Goal: Register for event/course: Sign up to attend an event or enroll in a course

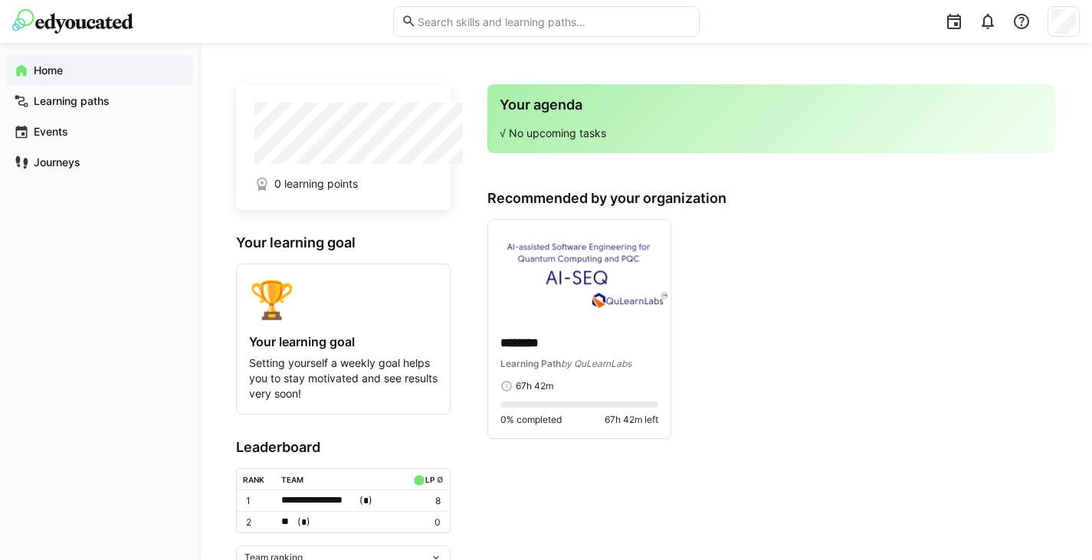
scroll to position [64, 0]
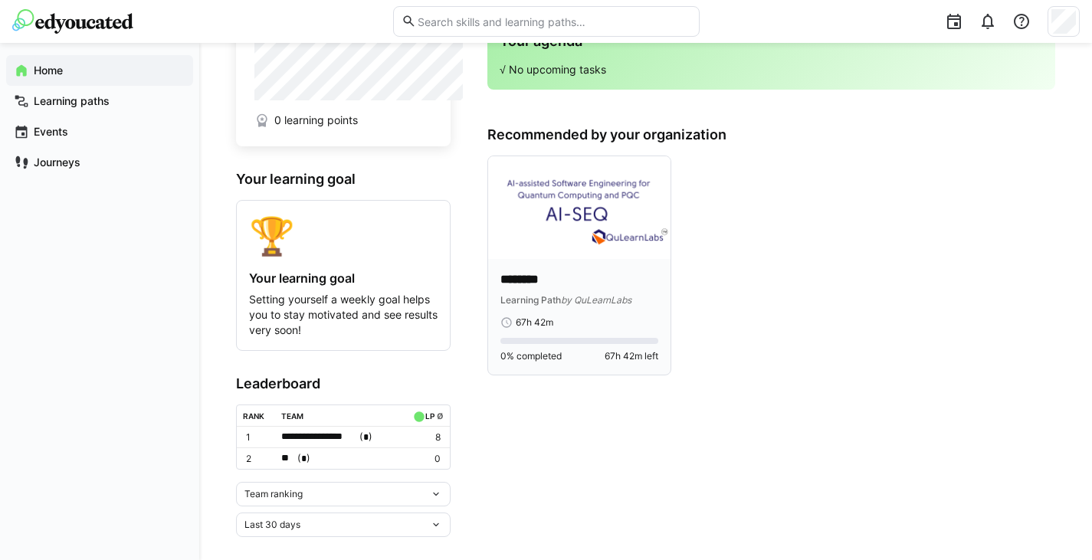
click at [617, 271] on p "********" at bounding box center [579, 280] width 158 height 18
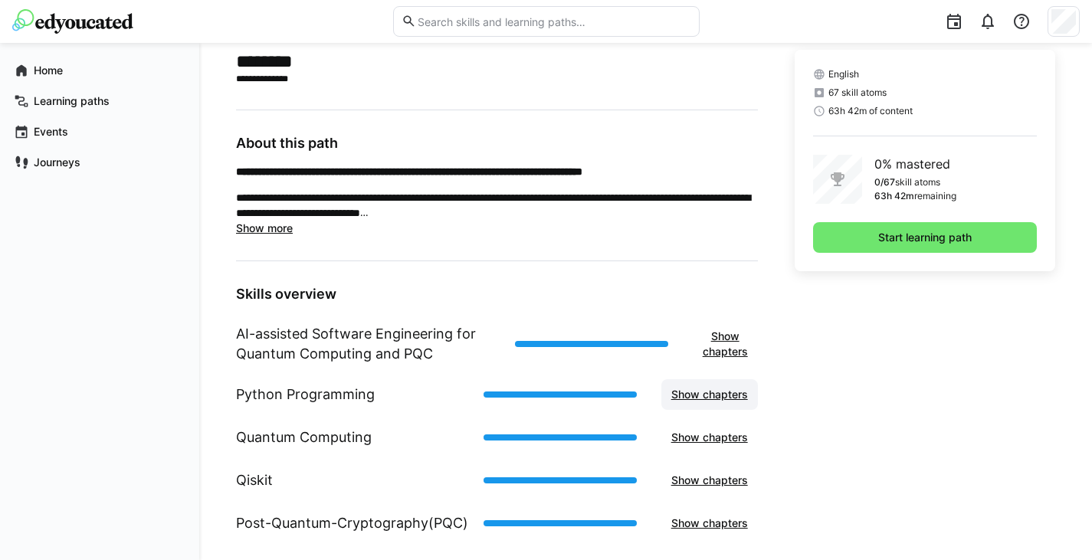
scroll to position [395, 0]
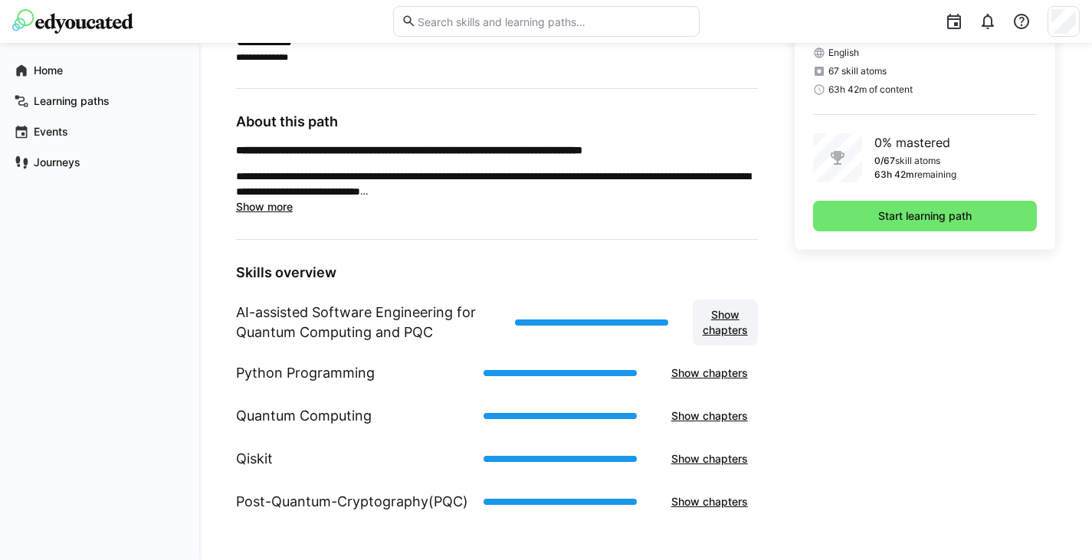
click at [732, 334] on span "Show chapters" at bounding box center [725, 322] width 50 height 31
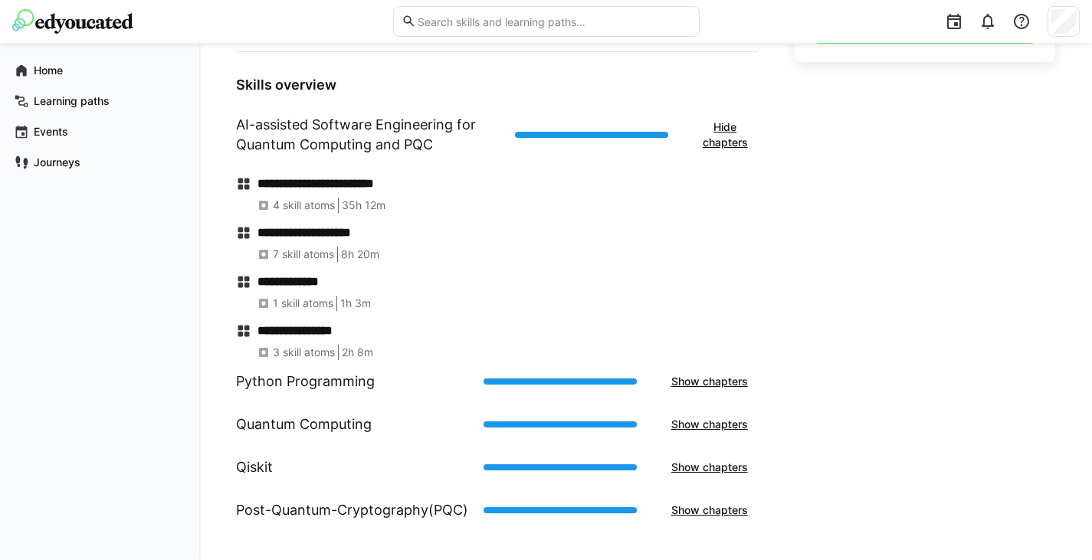
scroll to position [591, 0]
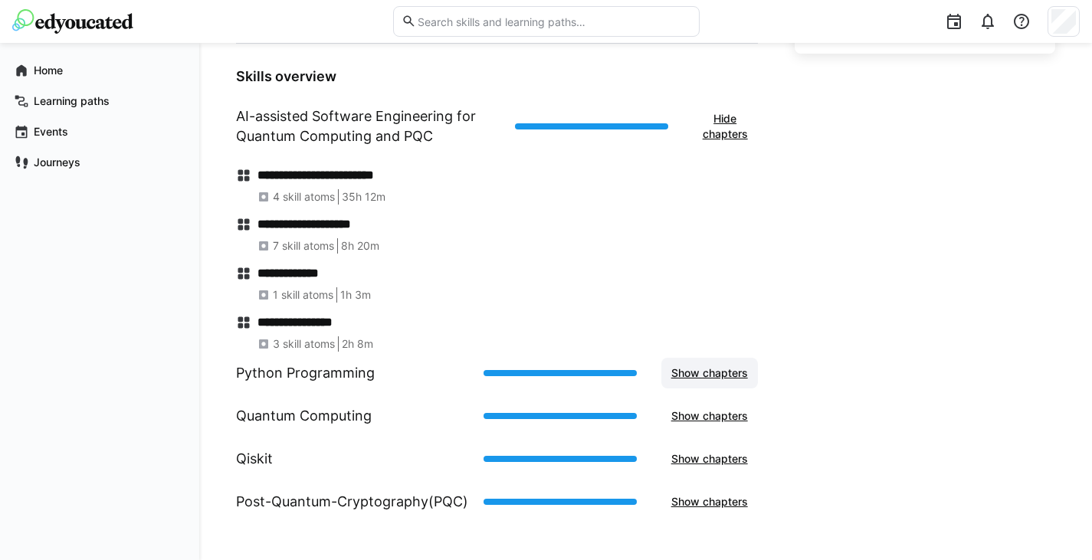
click at [712, 382] on span "Show chapters" at bounding box center [709, 373] width 97 height 31
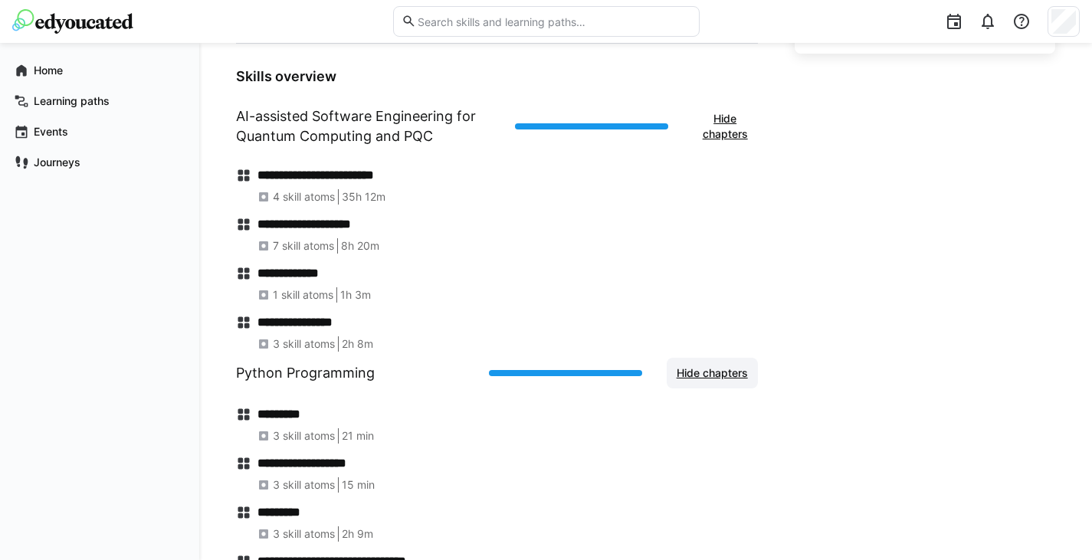
scroll to position [787, 0]
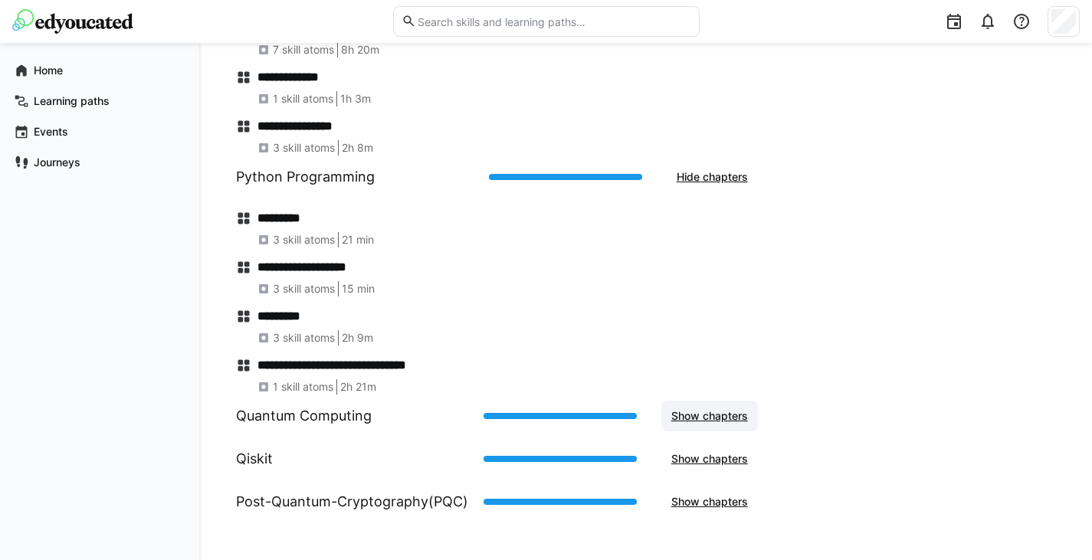
click at [714, 431] on span "Show chapters" at bounding box center [709, 416] width 97 height 31
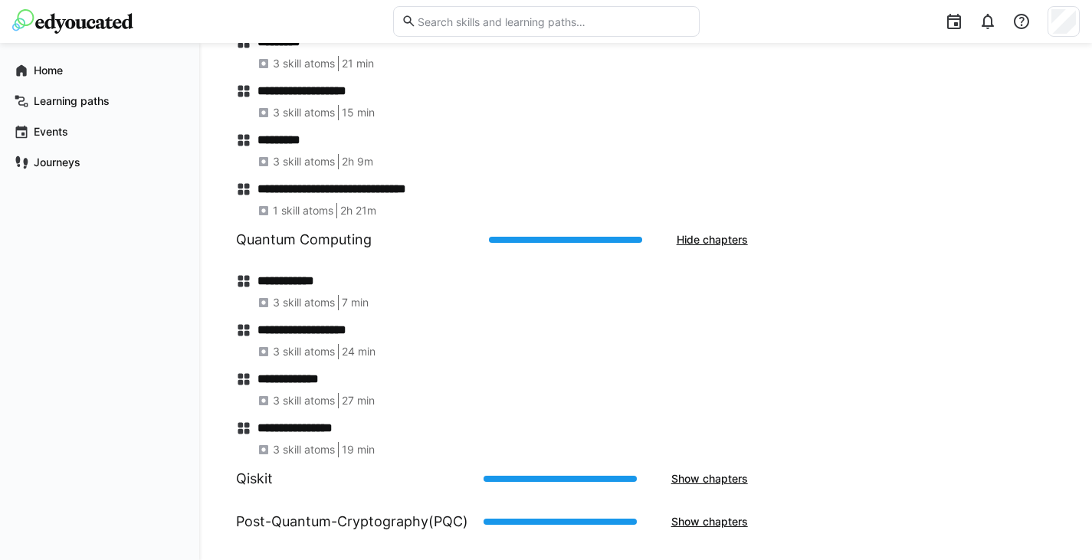
scroll to position [983, 0]
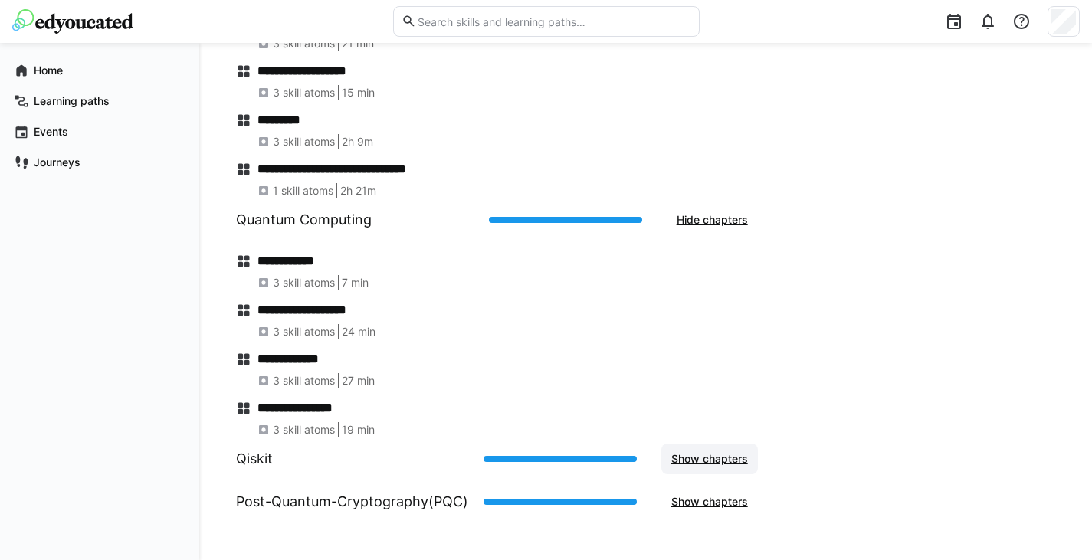
click at [721, 460] on span "Show chapters" at bounding box center [709, 458] width 81 height 15
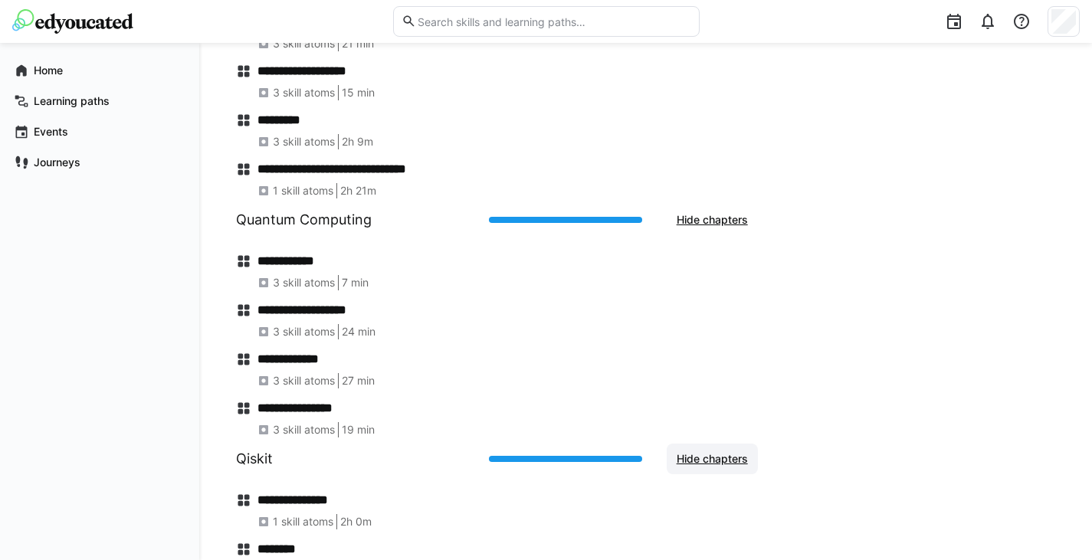
scroll to position [1081, 0]
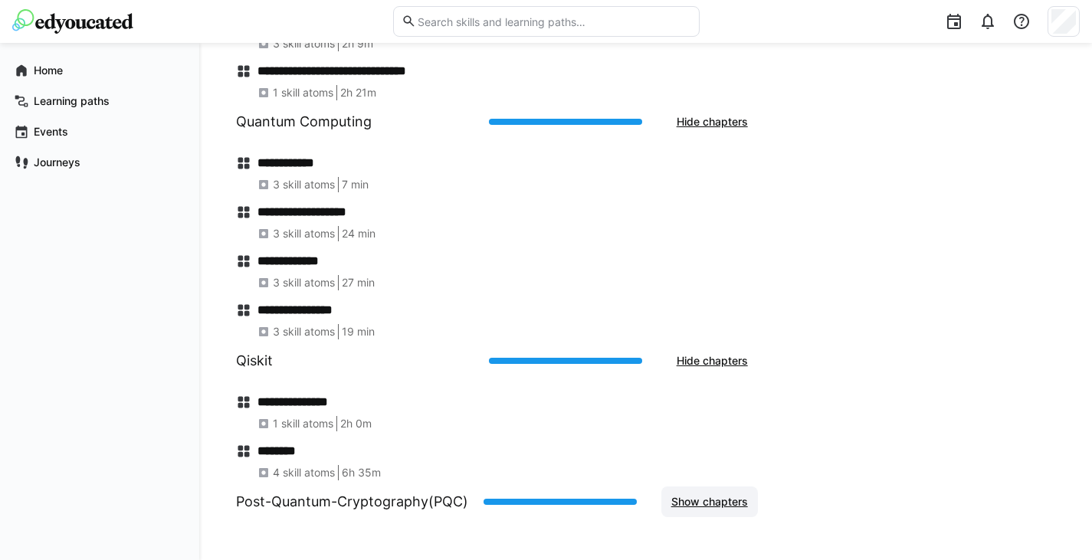
click at [707, 499] on span "Show chapters" at bounding box center [709, 501] width 81 height 15
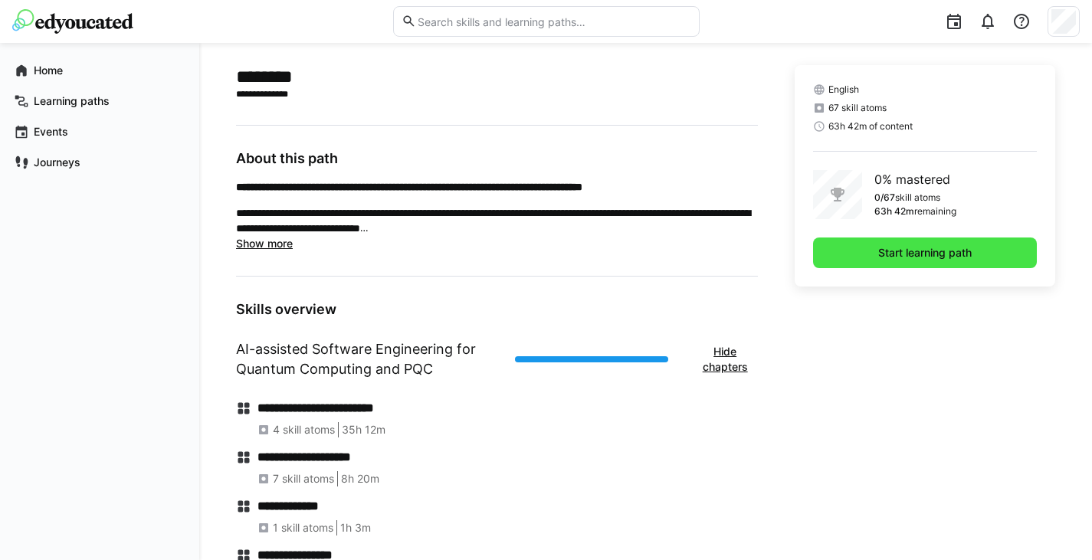
scroll to position [281, 0]
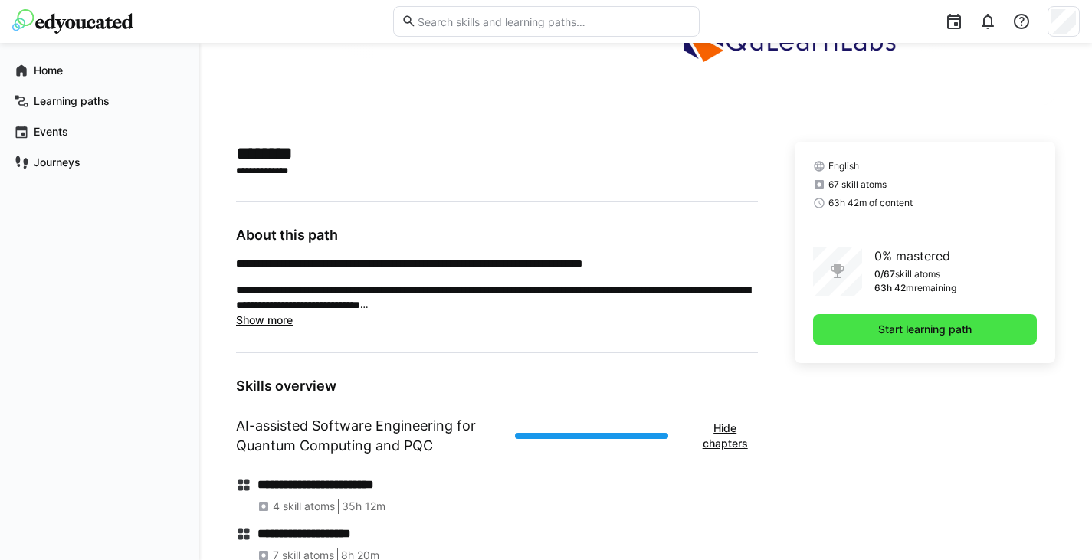
click at [856, 323] on span "Start learning path" at bounding box center [925, 329] width 224 height 31
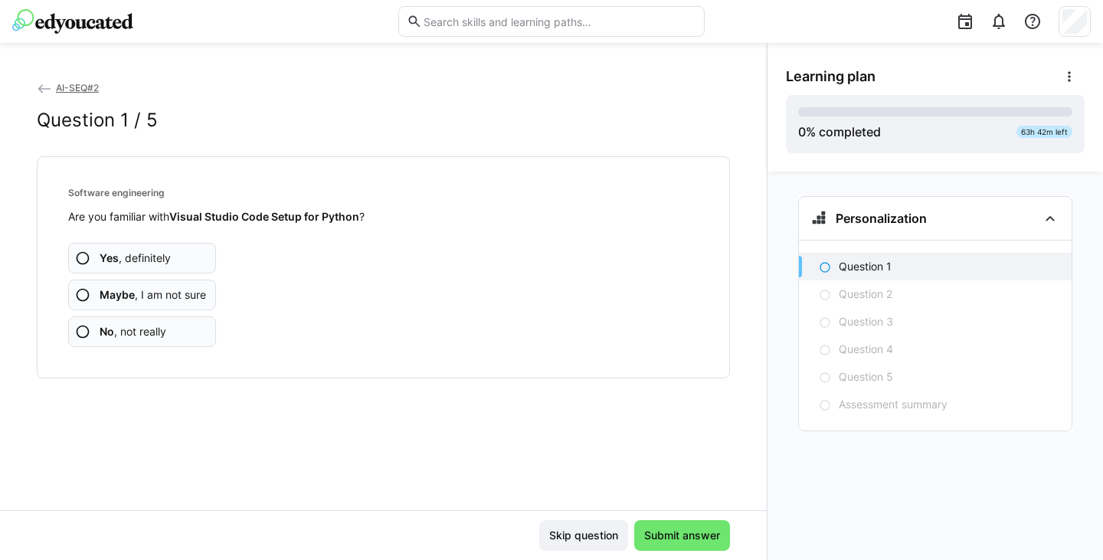
click at [185, 296] on span "Maybe , I am not sure" at bounding box center [153, 294] width 106 height 15
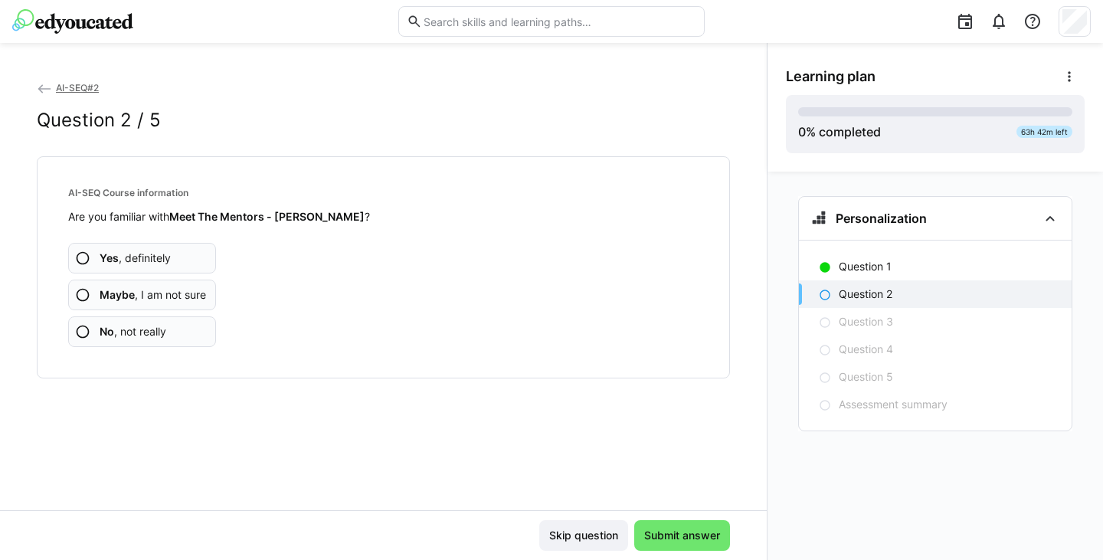
click at [185, 290] on span "Maybe , I am not sure" at bounding box center [153, 294] width 106 height 15
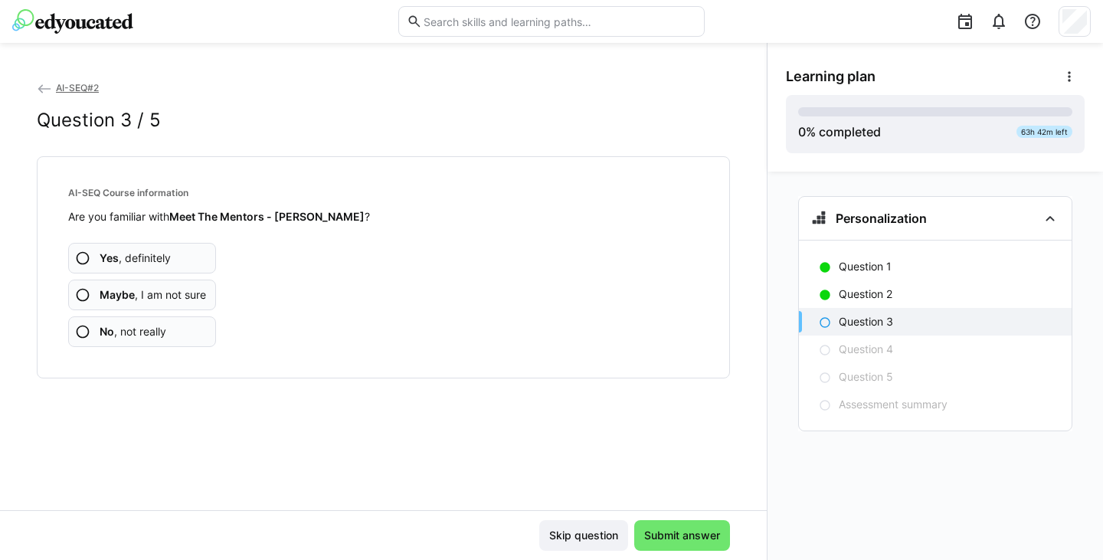
click at [188, 324] on app-assessment-question-radio "No , not really" at bounding box center [142, 331] width 148 height 31
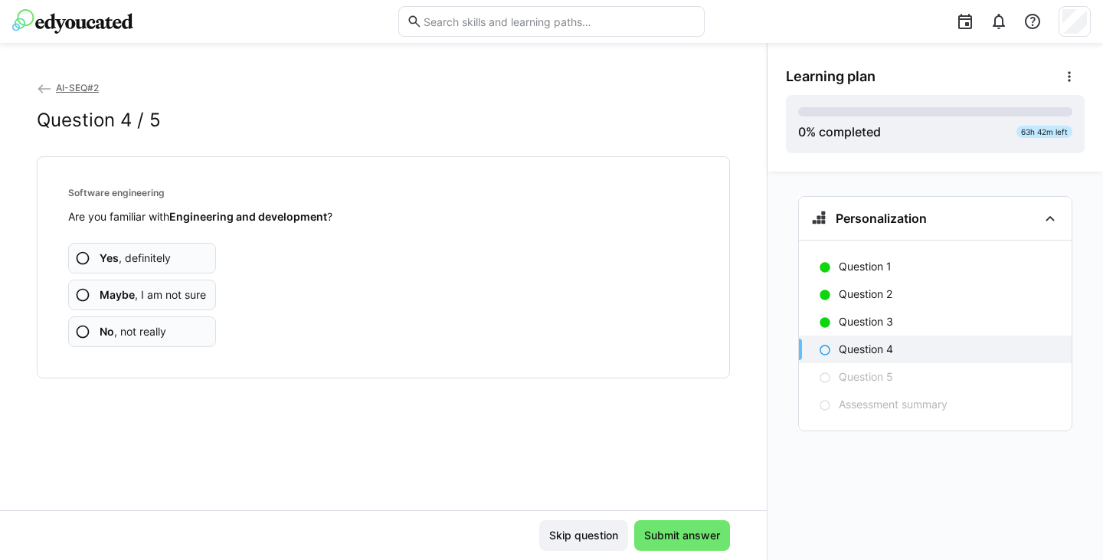
click at [180, 319] on app-assessment-question-radio "No , not really" at bounding box center [142, 331] width 148 height 31
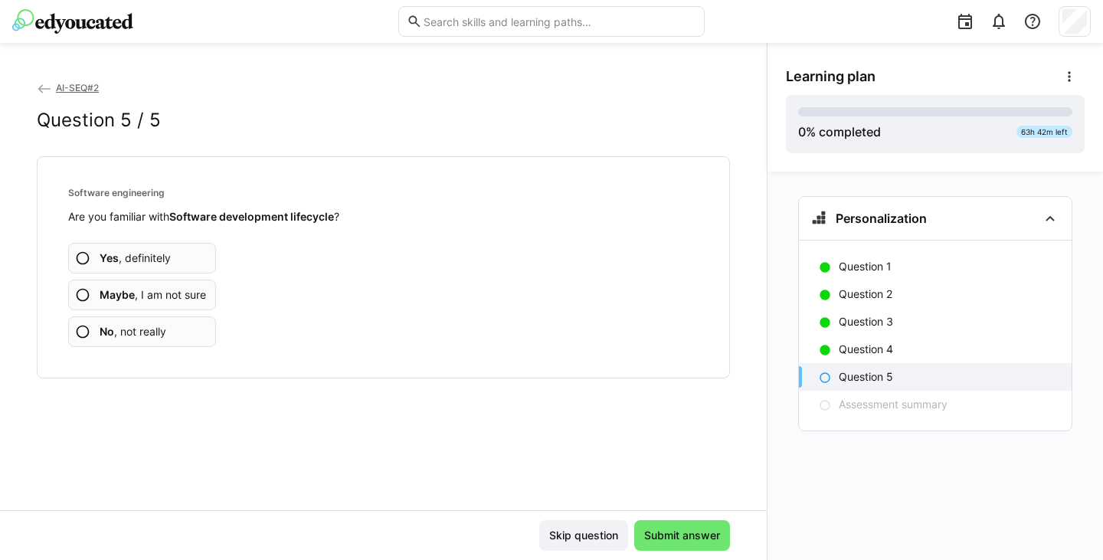
click at [175, 326] on app-assessment-question-radio "No , not really" at bounding box center [142, 331] width 148 height 31
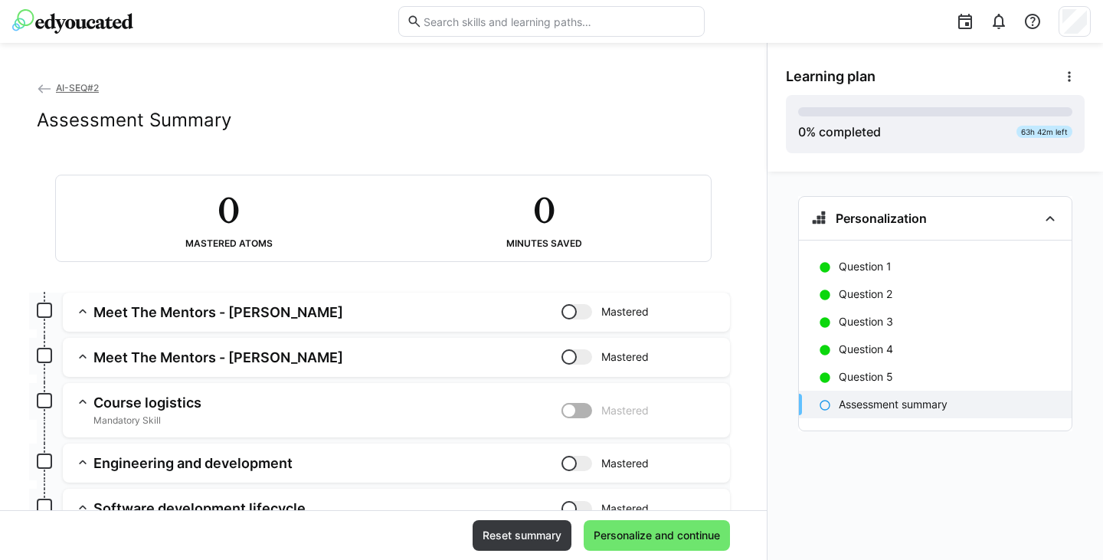
click at [170, 304] on h3 "Meet The Mentors - Ravi" at bounding box center [327, 312] width 468 height 18
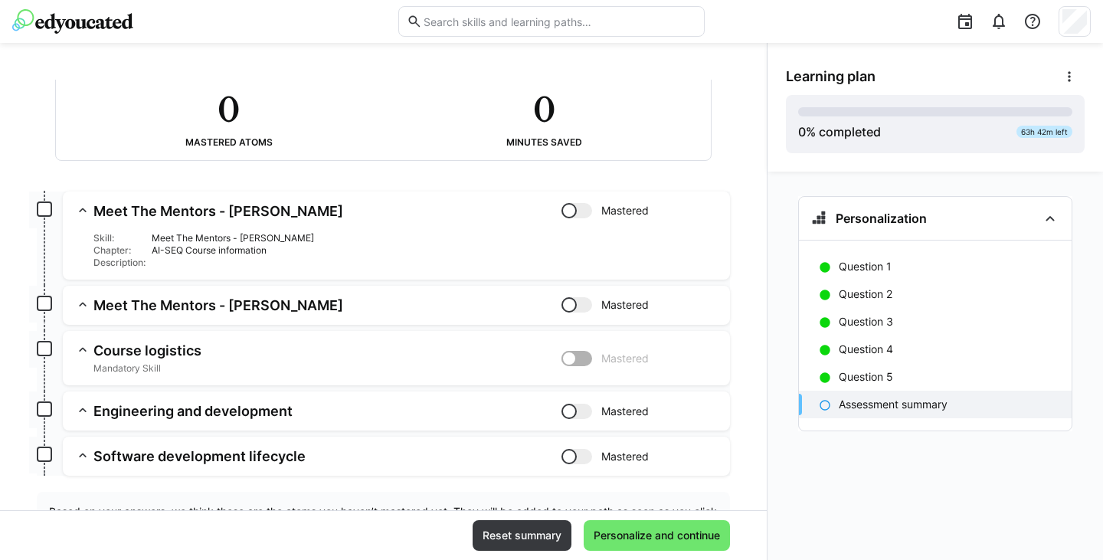
scroll to position [153, 0]
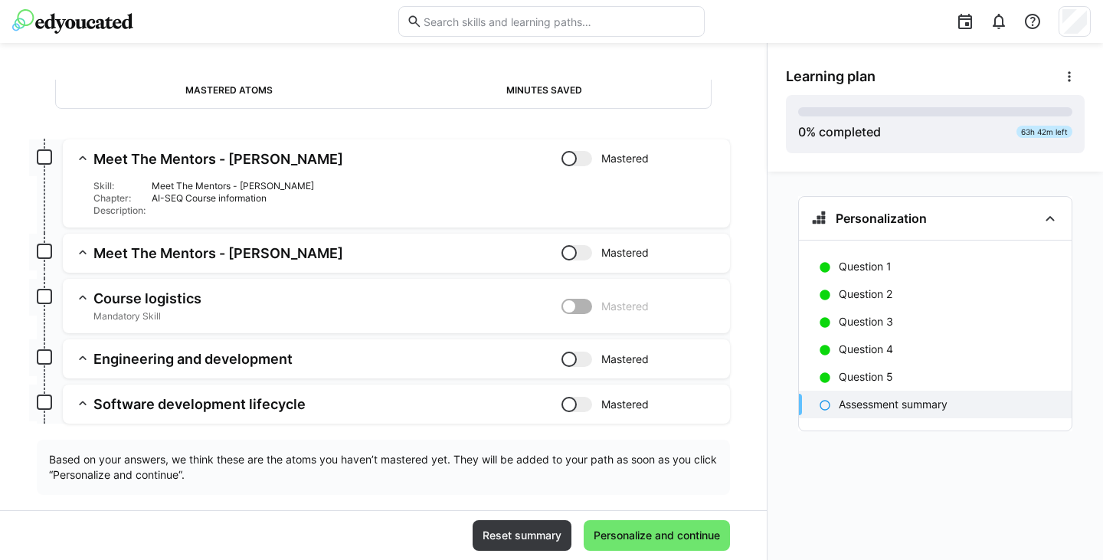
click at [41, 151] on app-box at bounding box center [44, 156] width 15 height 15
click at [562, 153] on div at bounding box center [569, 158] width 15 height 15
click at [577, 155] on div at bounding box center [584, 158] width 15 height 15
click at [562, 156] on div at bounding box center [569, 158] width 15 height 15
click at [568, 169] on div "Skill: Meet The Mentors - Ravi Chapter: AI-SEQ Course information Description:" at bounding box center [396, 192] width 643 height 49
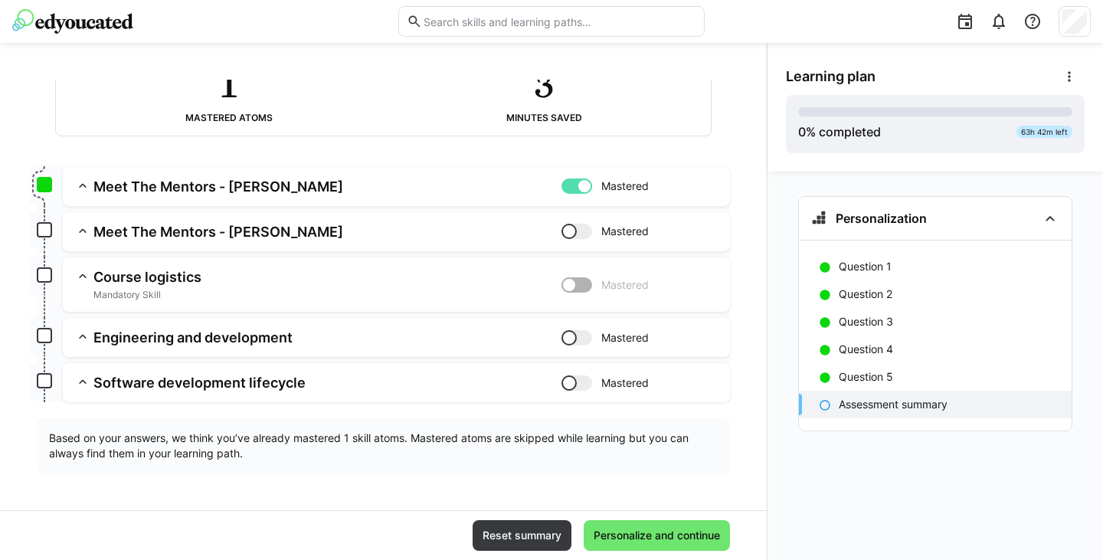
scroll to position [126, 0]
click at [578, 185] on div at bounding box center [584, 186] width 15 height 15
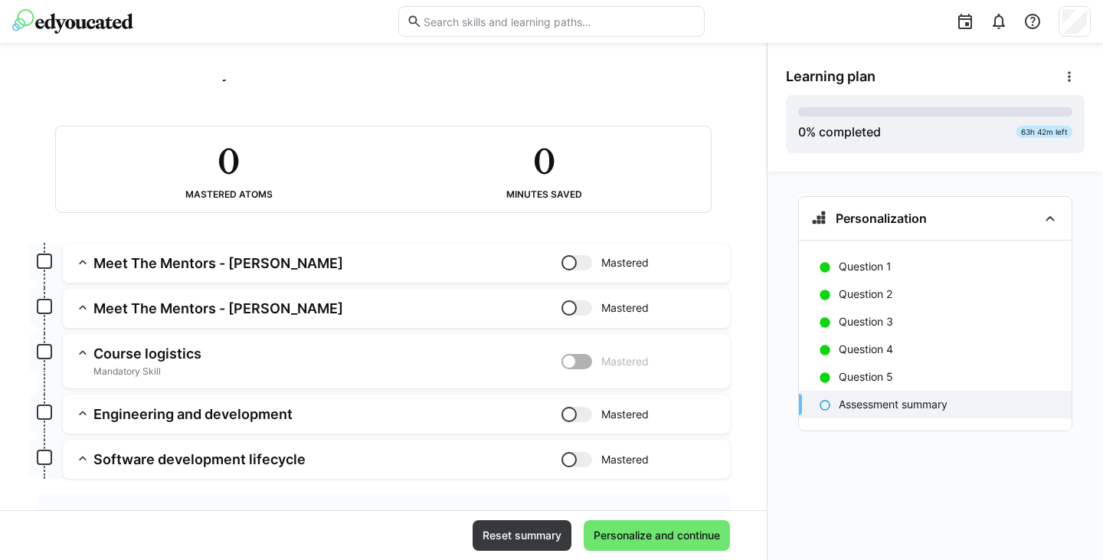
scroll to position [0, 0]
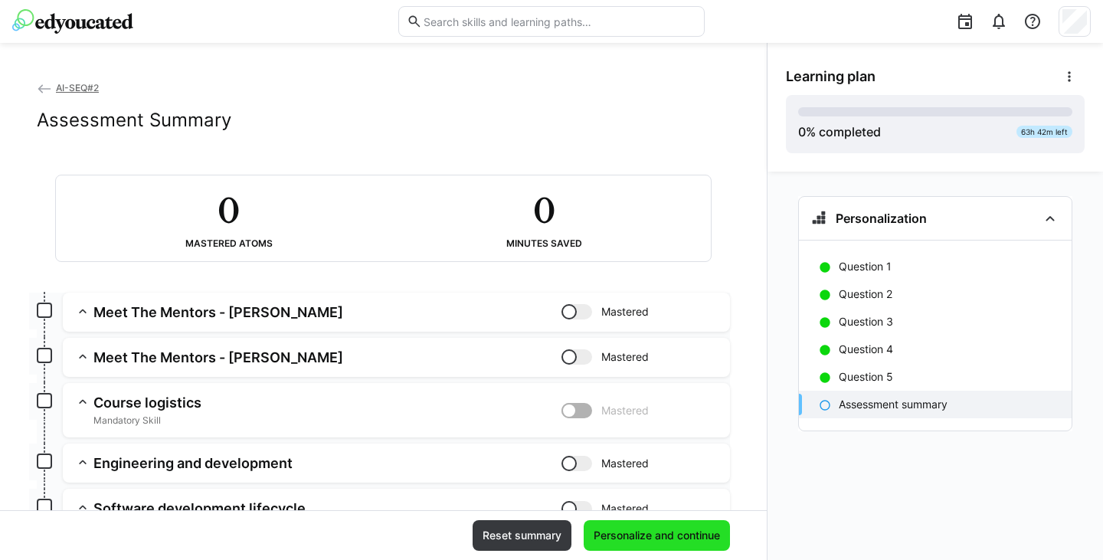
click at [647, 543] on span "Personalize and continue" at bounding box center [657, 535] width 146 height 31
